Goal: Information Seeking & Learning: Learn about a topic

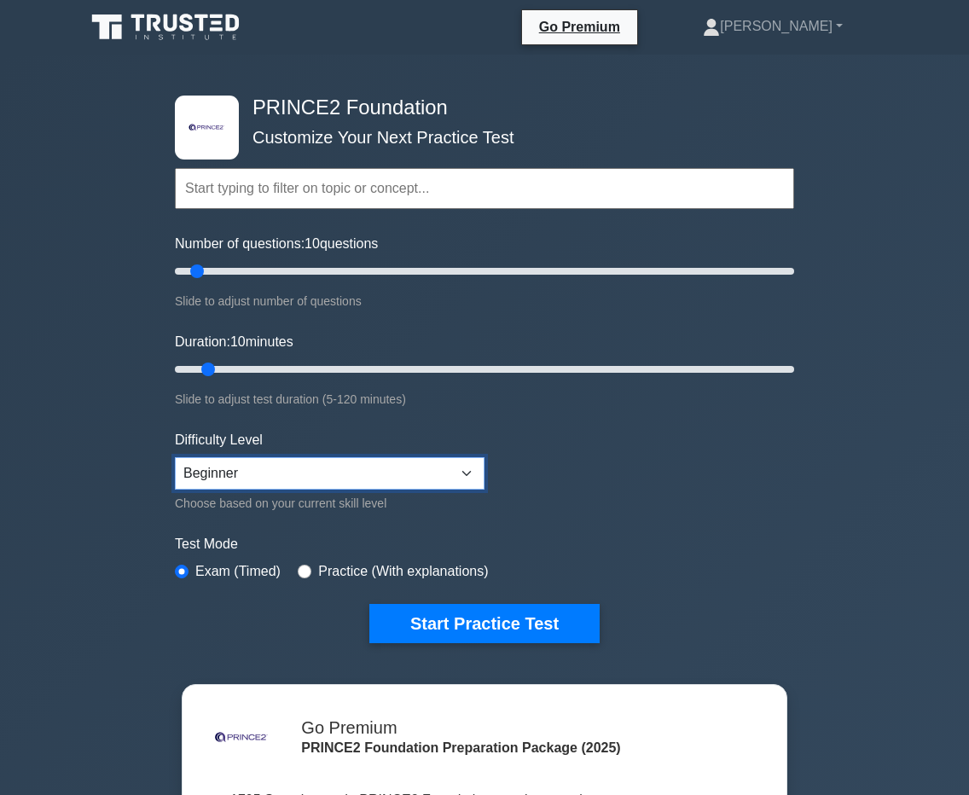
select select "intermediate"
drag, startPoint x: 199, startPoint y: 270, endPoint x: 233, endPoint y: 272, distance: 34.2
type input "20"
click at [233, 272] on input "Number of questions: 20 questions" at bounding box center [484, 271] width 619 height 20
drag, startPoint x: 210, startPoint y: 367, endPoint x: 287, endPoint y: 369, distance: 76.8
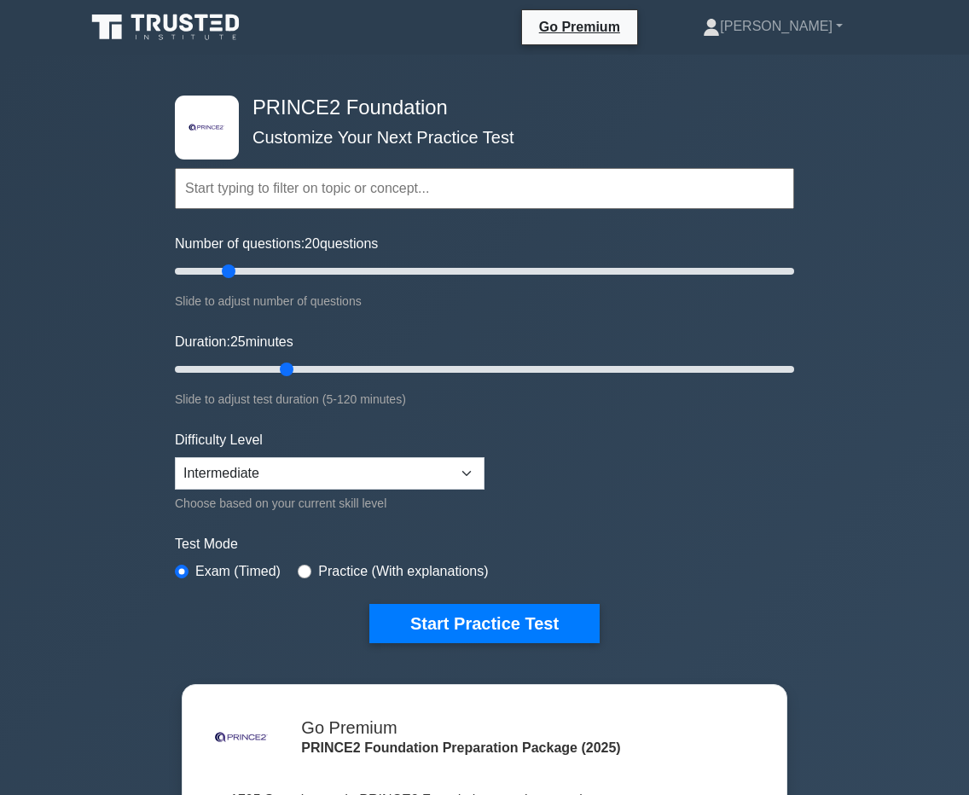
type input "25"
click at [287, 369] on input "Duration: 25 minutes" at bounding box center [484, 369] width 619 height 20
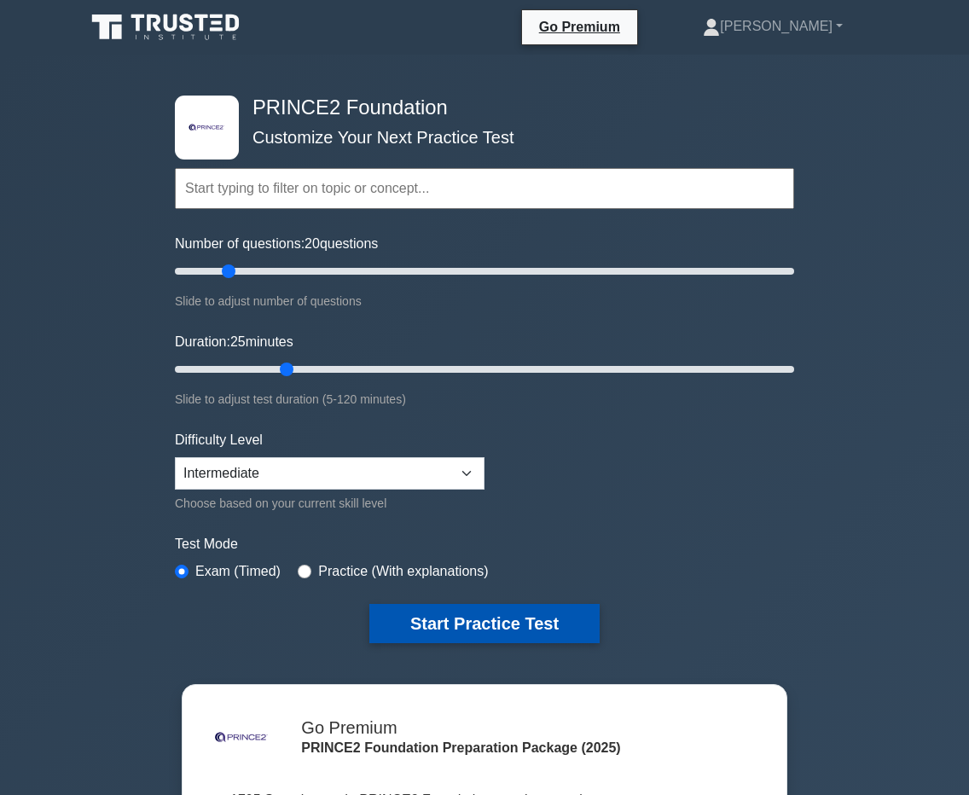
click at [433, 617] on button "Start Practice Test" at bounding box center [484, 623] width 230 height 39
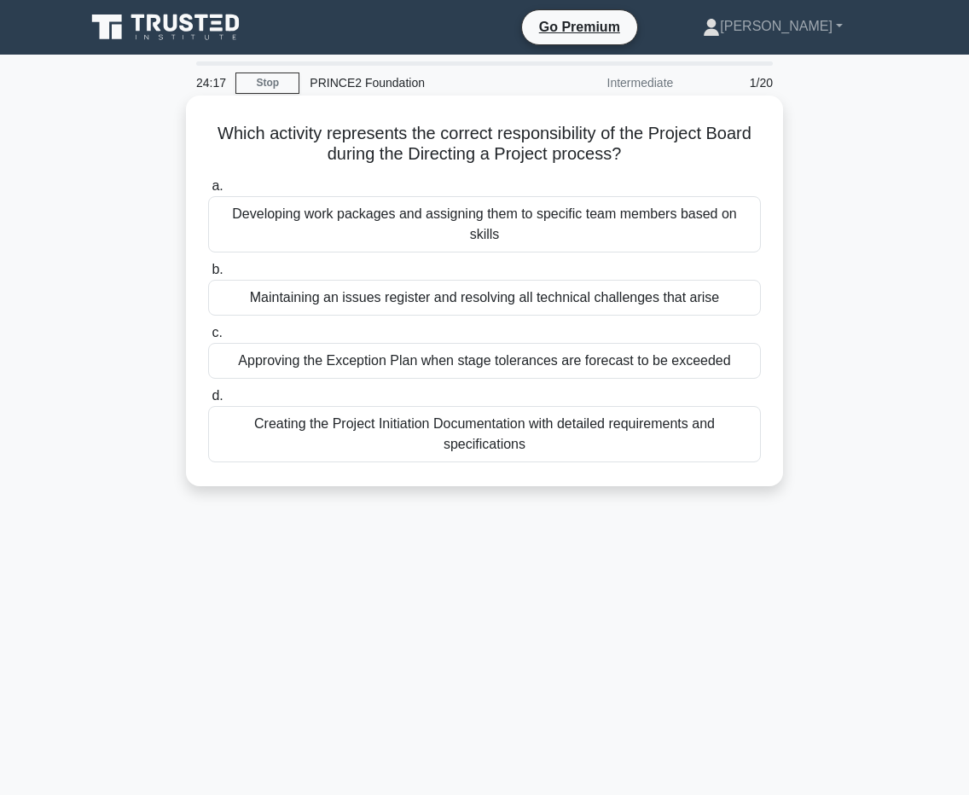
click at [357, 343] on div "Approving the Exception Plan when stage tolerances are forecast to be exceeded" at bounding box center [484, 361] width 553 height 36
click at [208, 339] on input "c. Approving the Exception Plan when stage tolerances are forecast to be exceed…" at bounding box center [208, 333] width 0 height 11
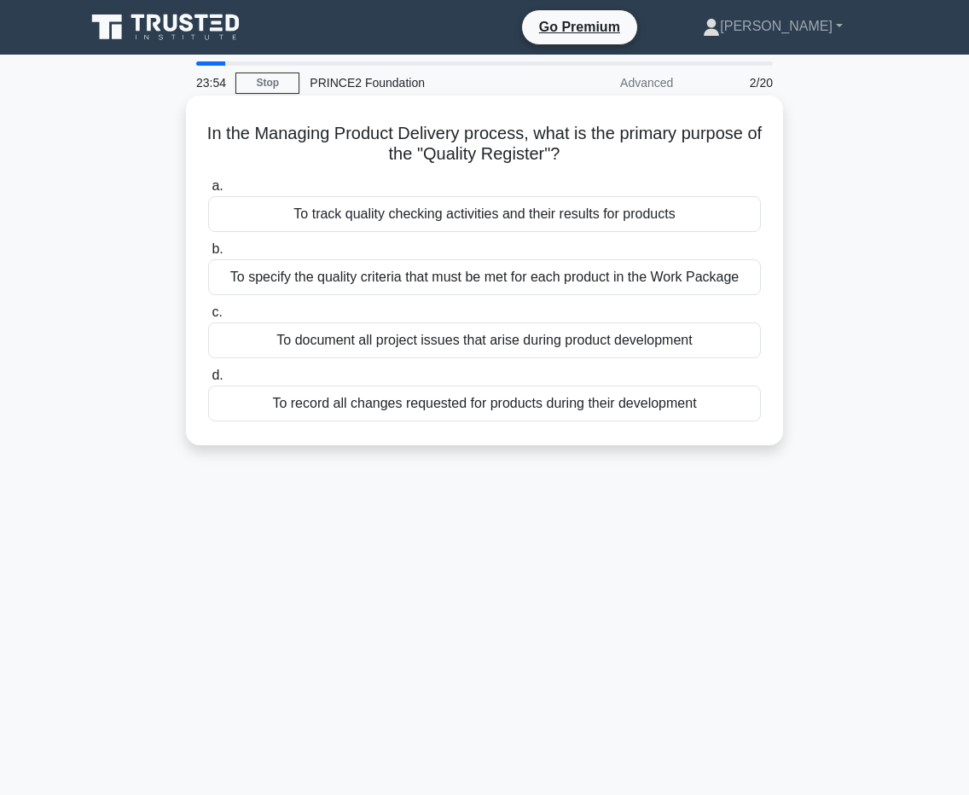
click at [398, 221] on div "To track quality checking activities and their results for products" at bounding box center [484, 214] width 553 height 36
click at [208, 192] on input "a. To track quality checking activities and their results for products" at bounding box center [208, 186] width 0 height 11
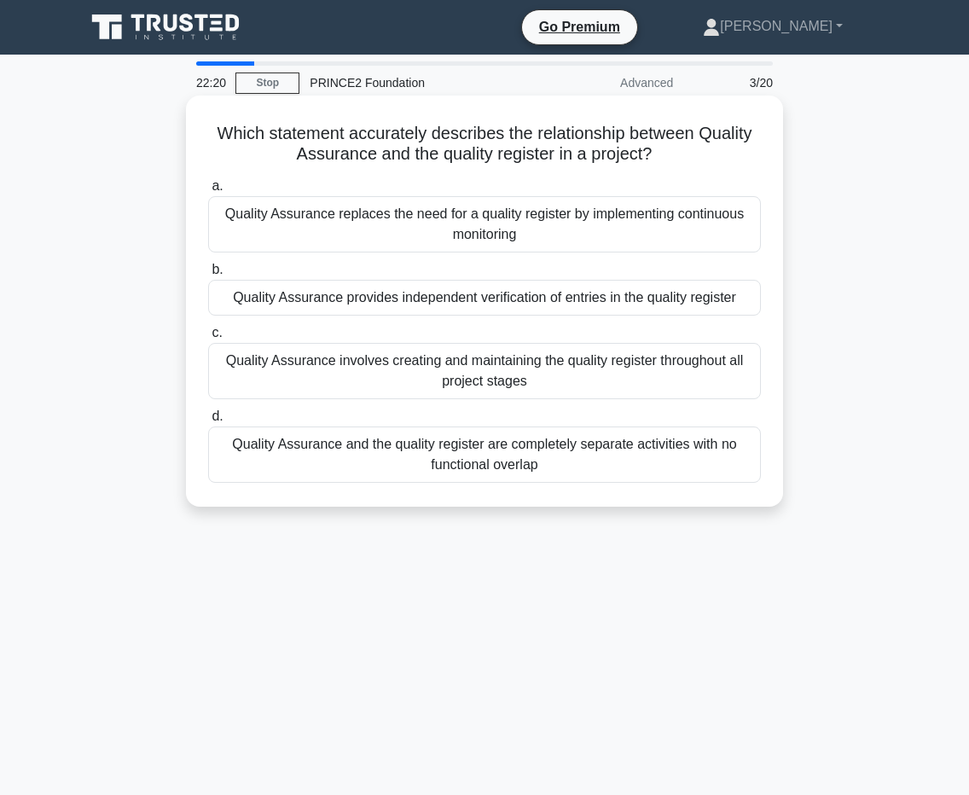
click at [403, 367] on div "Quality Assurance involves creating and maintaining the quality register throug…" at bounding box center [484, 371] width 553 height 56
click at [208, 339] on input "c. Quality Assurance involves creating and maintaining the quality register thr…" at bounding box center [208, 333] width 0 height 11
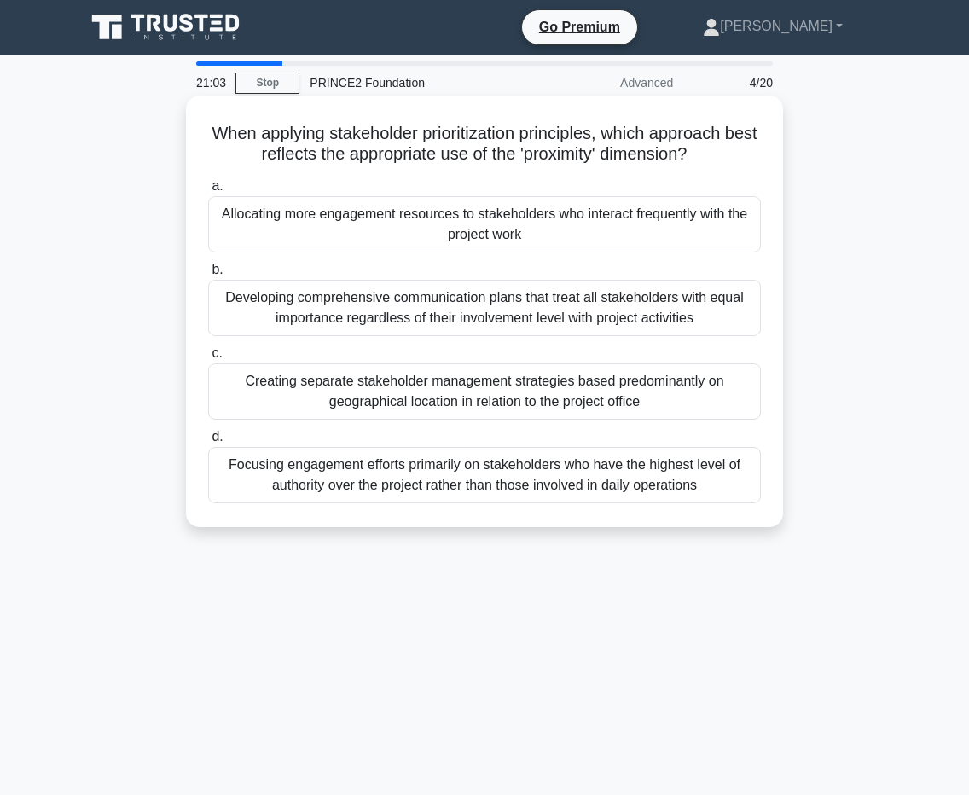
click at [398, 312] on div "Developing comprehensive communication plans that treat all stakeholders with e…" at bounding box center [484, 308] width 553 height 56
click at [208, 276] on input "b. Developing comprehensive communication plans that treat all stakeholders wit…" at bounding box center [208, 269] width 0 height 11
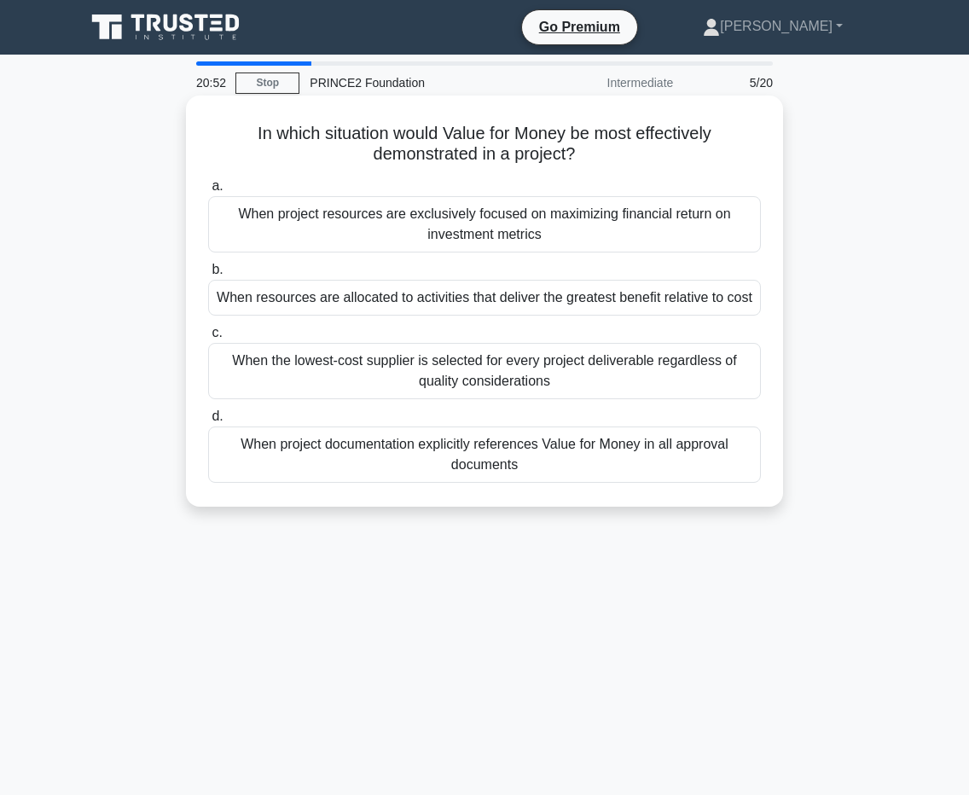
click at [381, 229] on div "When project resources are exclusively focused on maximizing financial return o…" at bounding box center [484, 224] width 553 height 56
click at [208, 192] on input "a. When project resources are exclusively focused on maximizing financial retur…" at bounding box center [208, 186] width 0 height 11
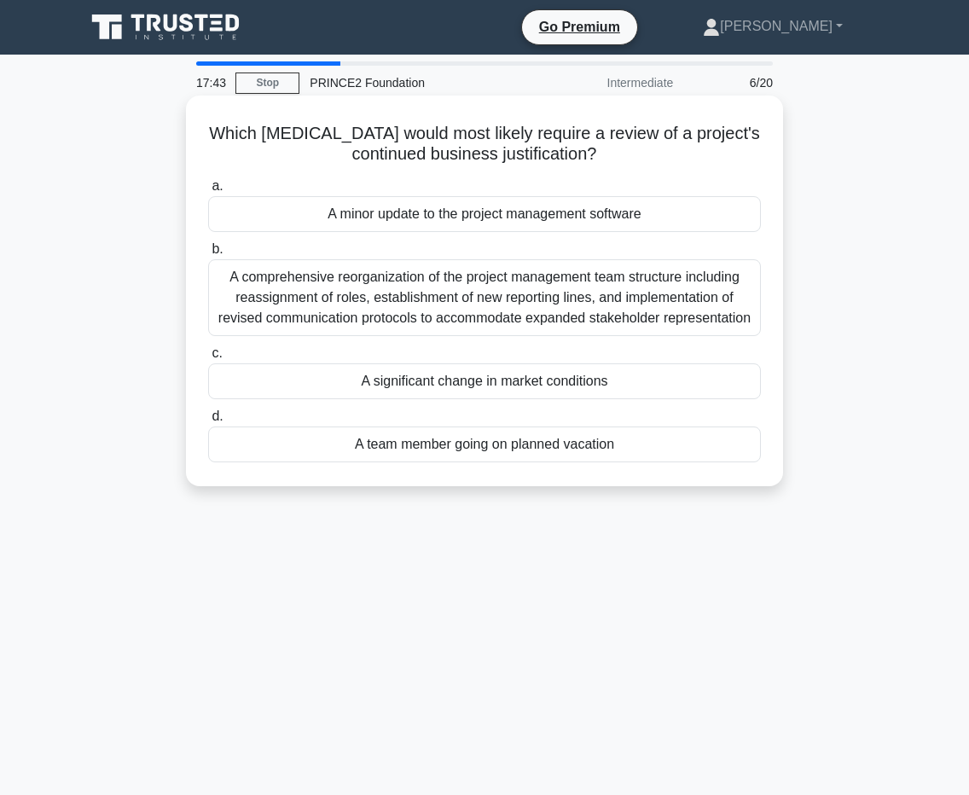
click at [498, 306] on div "A comprehensive reorganization of the project management team structure includi…" at bounding box center [484, 297] width 553 height 77
click at [208, 255] on input "b. A comprehensive reorganization of the project management team structure incl…" at bounding box center [208, 249] width 0 height 11
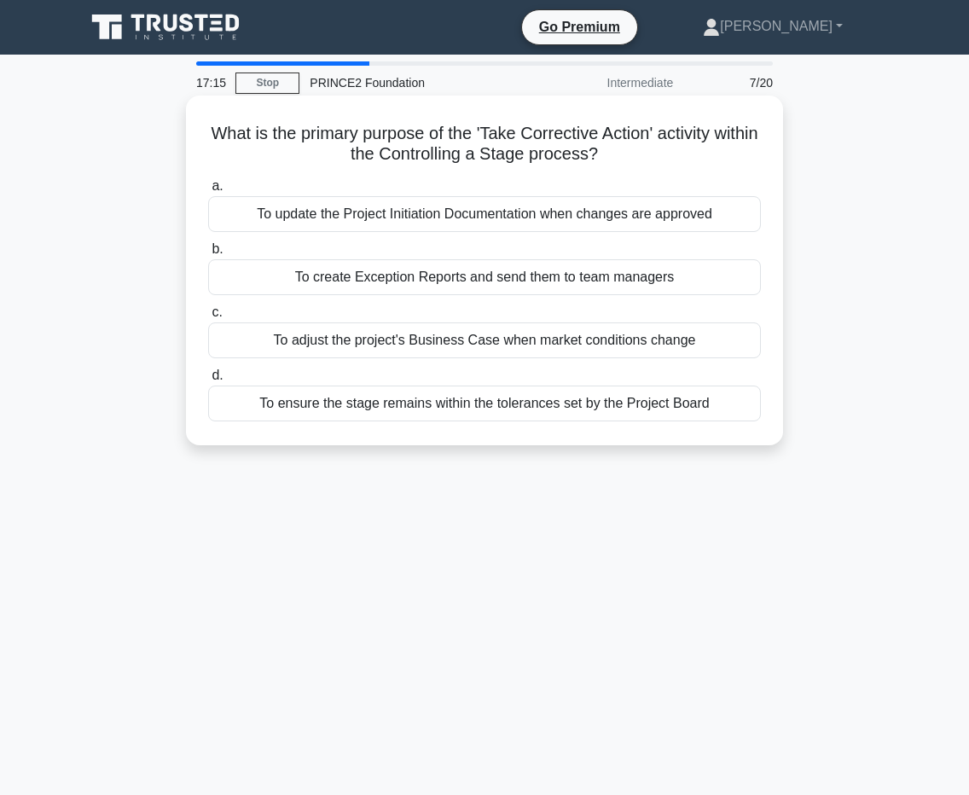
click at [496, 219] on div "To update the Project Initiation Documentation when changes are approved" at bounding box center [484, 214] width 553 height 36
click at [208, 192] on input "a. To update the Project Initiation Documentation when changes are approved" at bounding box center [208, 186] width 0 height 11
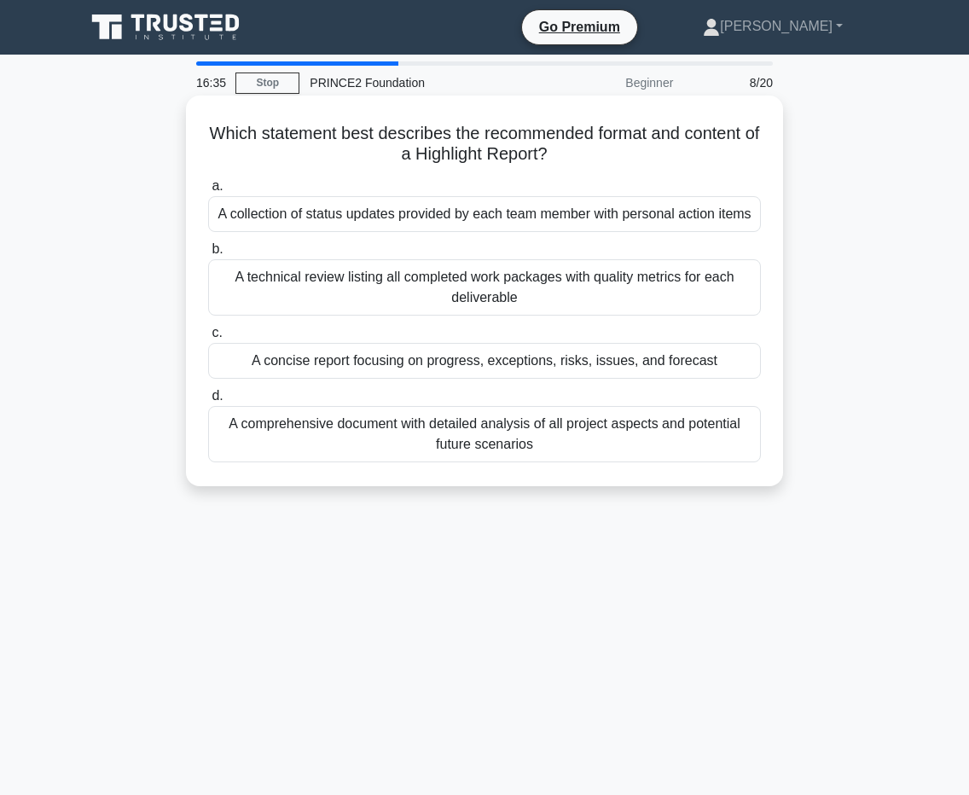
click at [401, 368] on div "A concise report focusing on progress, exceptions, risks, issues, and forecast" at bounding box center [484, 361] width 553 height 36
click at [208, 339] on input "c. A concise report focusing on progress, exceptions, risks, issues, and foreca…" at bounding box center [208, 333] width 0 height 11
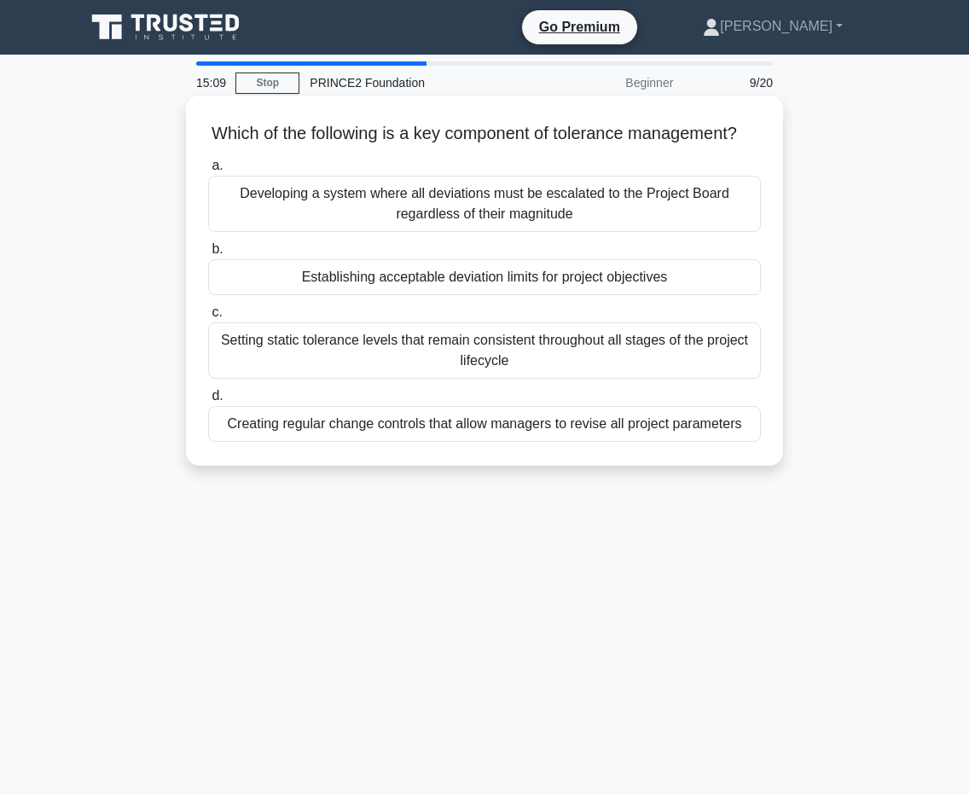
click at [394, 345] on div "Setting static tolerance levels that remain consistent throughout all stages of…" at bounding box center [484, 350] width 553 height 56
click at [208, 318] on input "c. Setting static tolerance levels that remain consistent throughout all stages…" at bounding box center [208, 312] width 0 height 11
